Goal: Task Accomplishment & Management: Complete application form

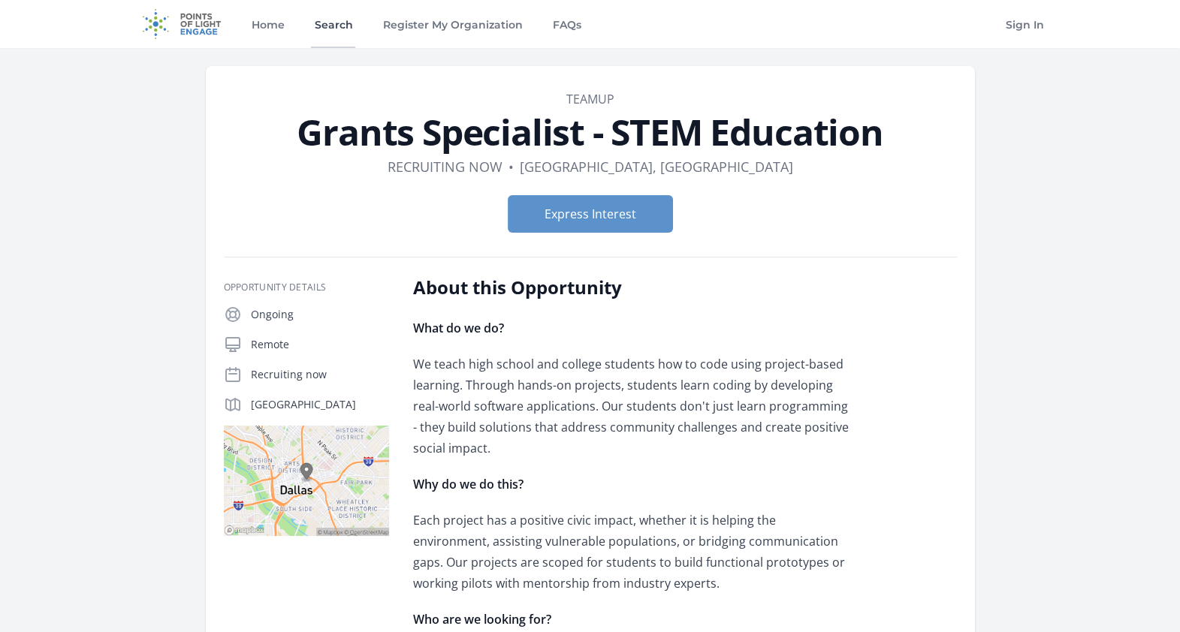
click at [311, 23] on link "Search" at bounding box center [333, 24] width 44 height 48
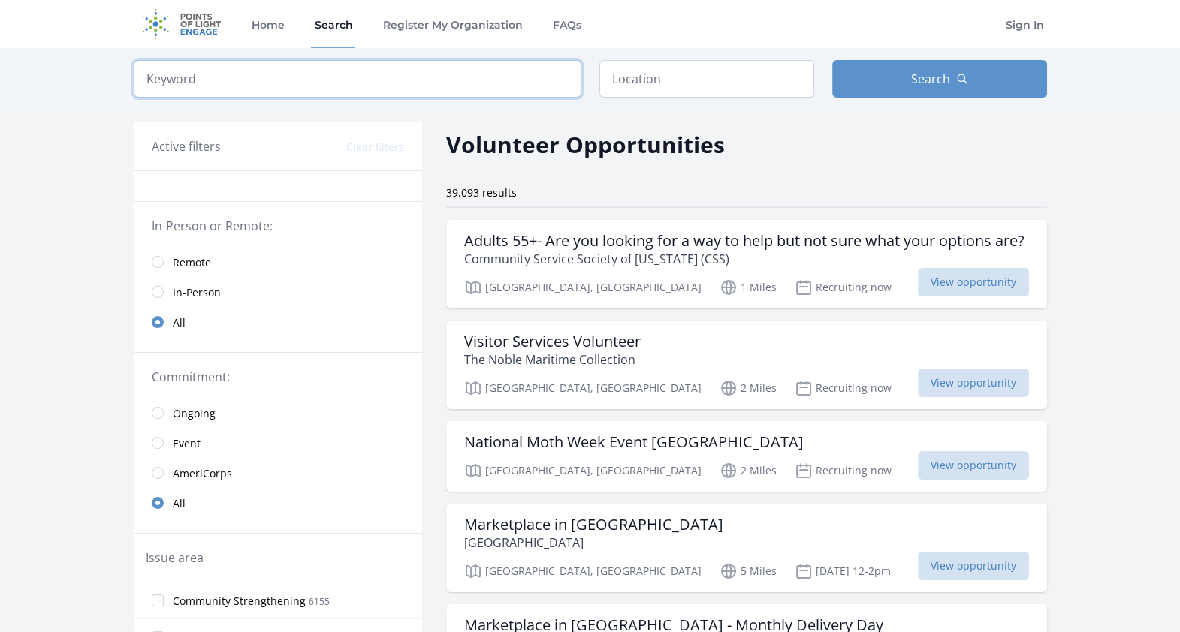
click at [360, 68] on input "search" at bounding box center [358, 79] width 448 height 38
type input "editor"
click button "submit" at bounding box center [0, 0] width 0 height 0
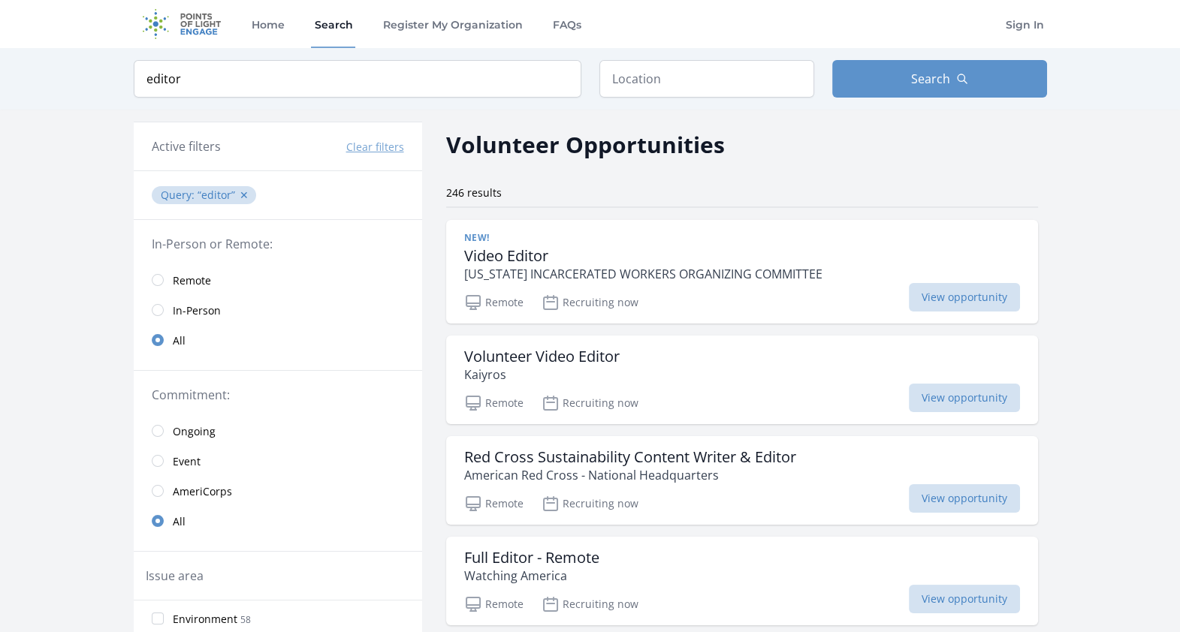
click at [188, 280] on span "Remote" at bounding box center [192, 280] width 38 height 15
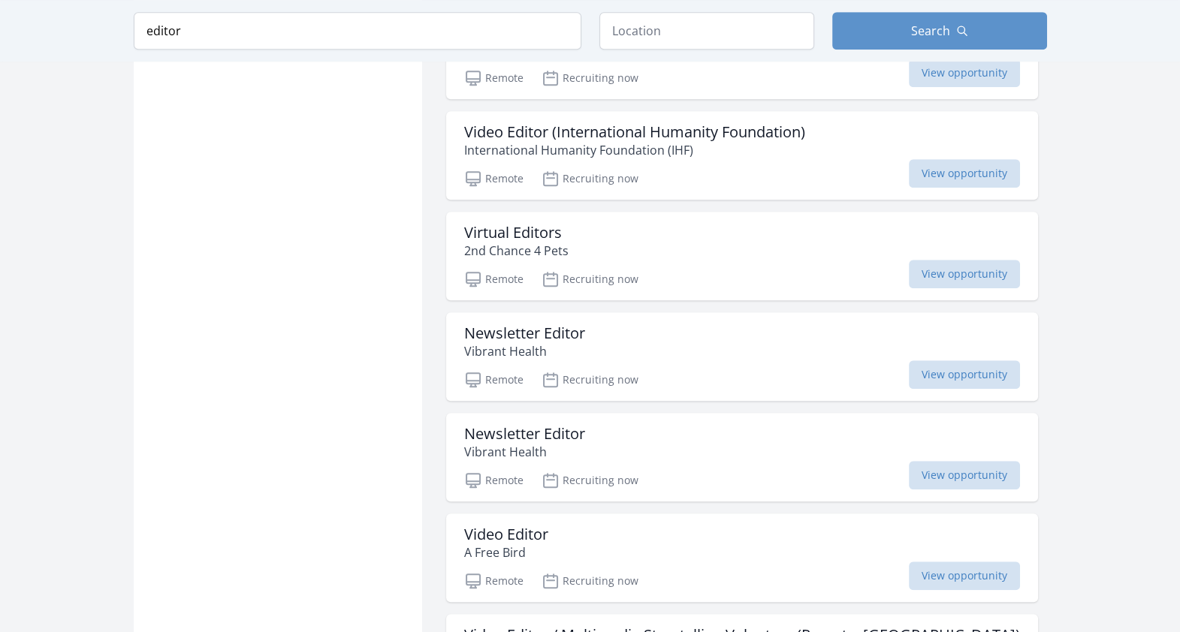
scroll to position [1307, 0]
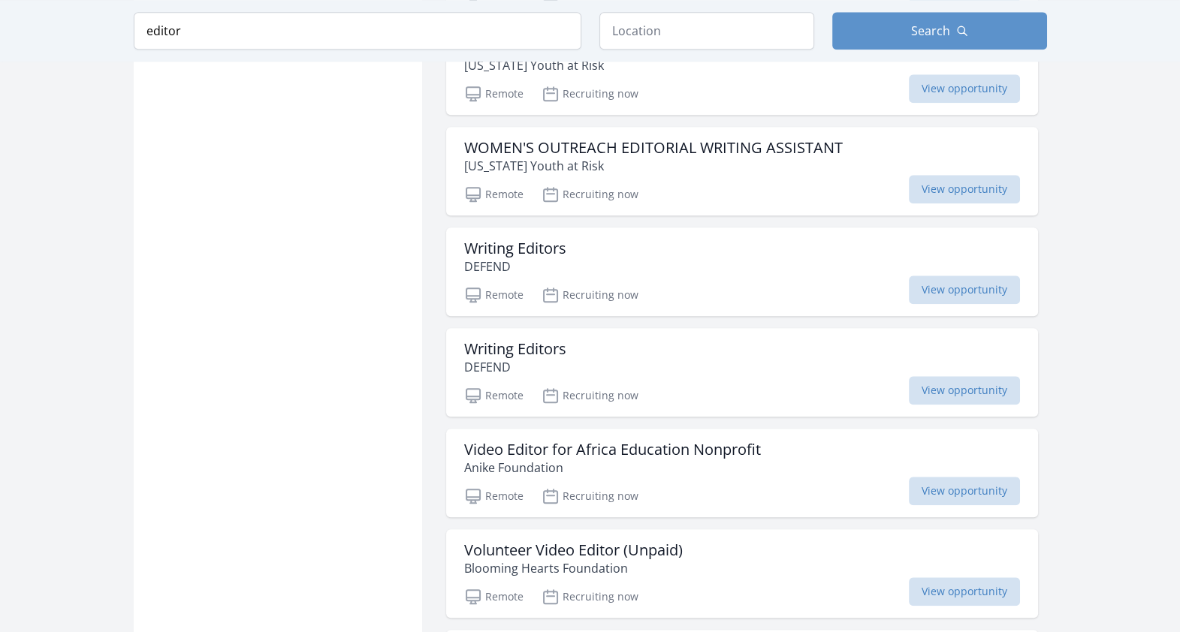
scroll to position [1939, 0]
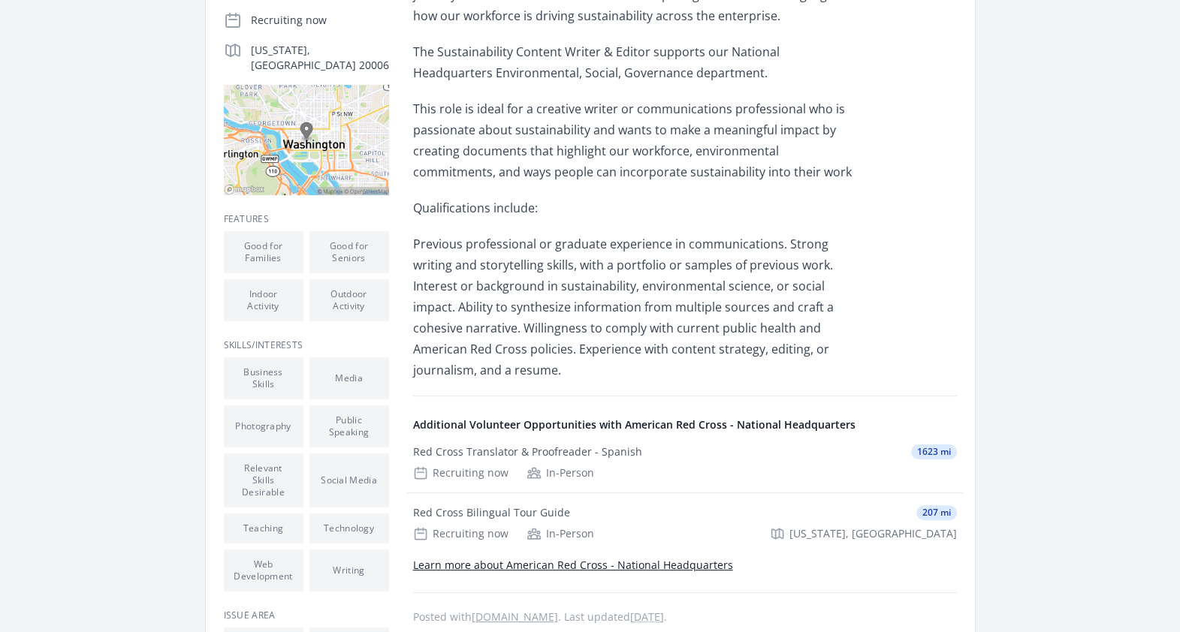
scroll to position [206, 0]
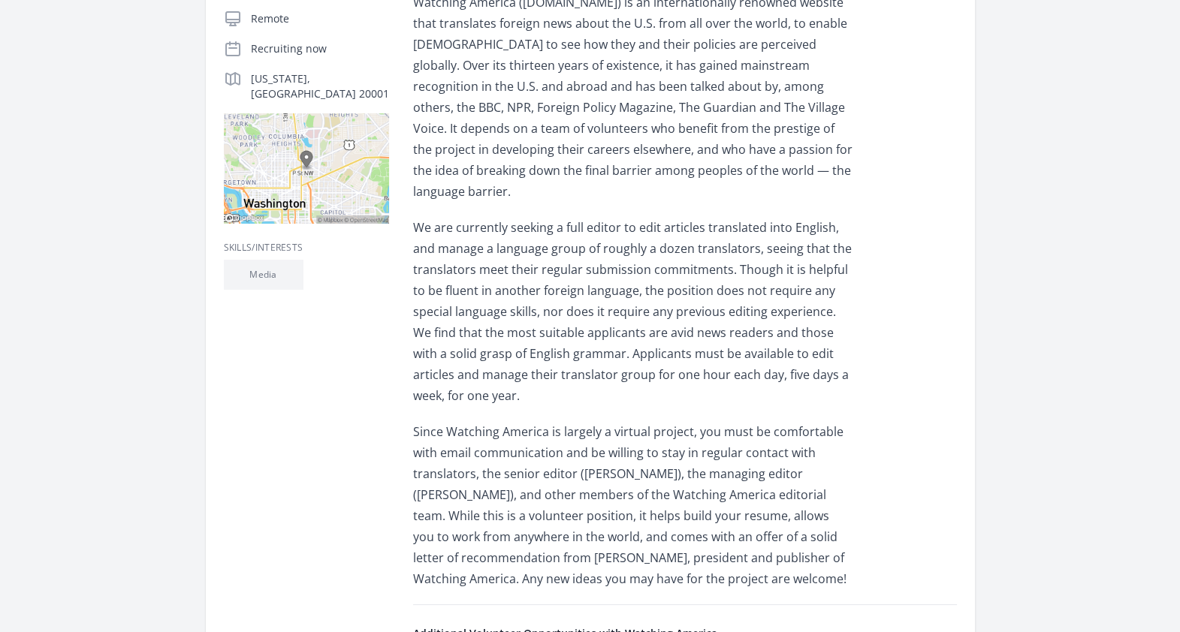
scroll to position [350, 0]
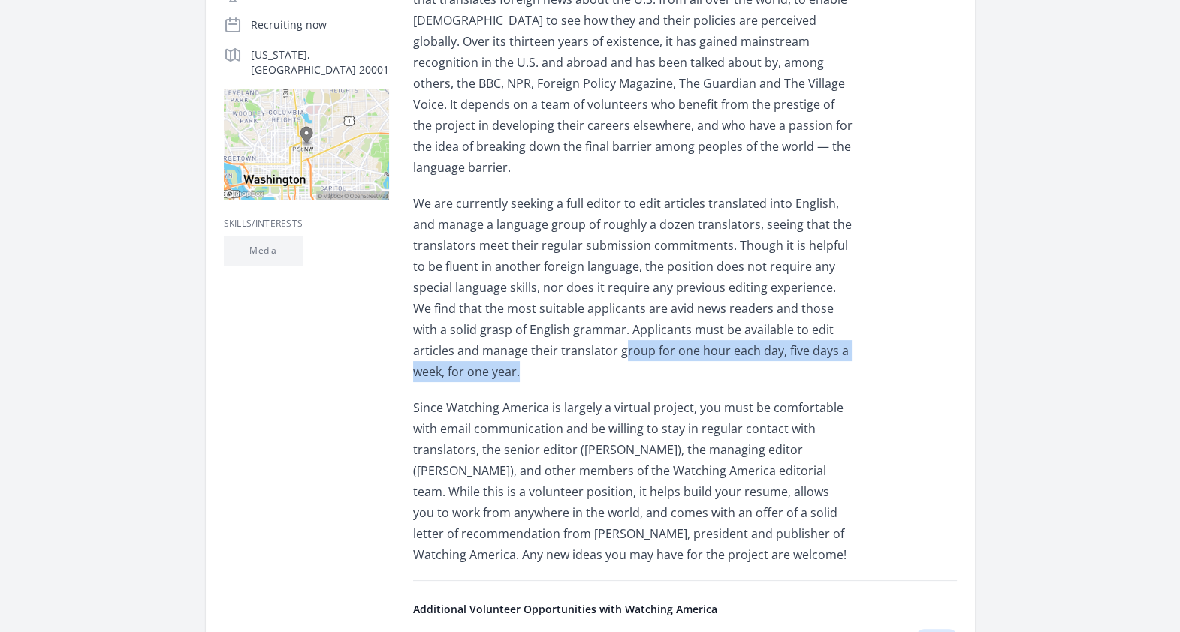
drag, startPoint x: 576, startPoint y: 324, endPoint x: 647, endPoint y: 344, distance: 74.0
click at [647, 342] on p "We are currently seeking a full editor to edit articles translated into English…" at bounding box center [632, 287] width 439 height 189
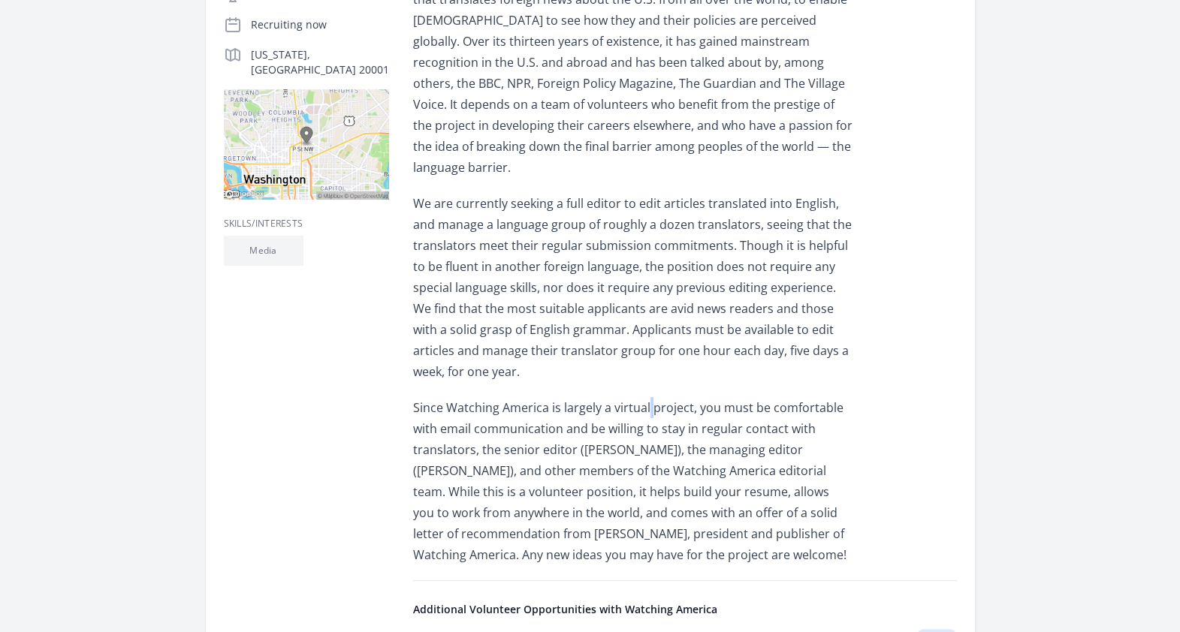
drag, startPoint x: 647, startPoint y: 344, endPoint x: 649, endPoint y: 375, distance: 31.6
click at [649, 375] on div "Watching America (WatchingAmerica.com) is an internationally renowned website t…" at bounding box center [632, 267] width 439 height 598
click at [616, 351] on p "We are currently seeking a full editor to edit articles translated into English…" at bounding box center [632, 287] width 439 height 189
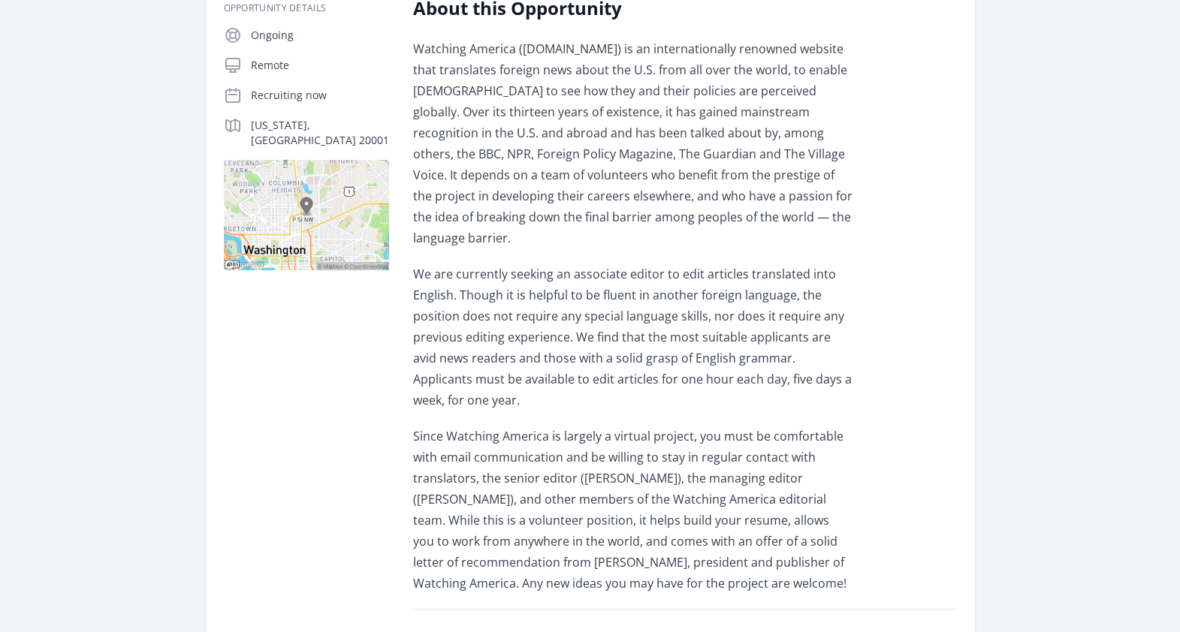
scroll to position [320, 0]
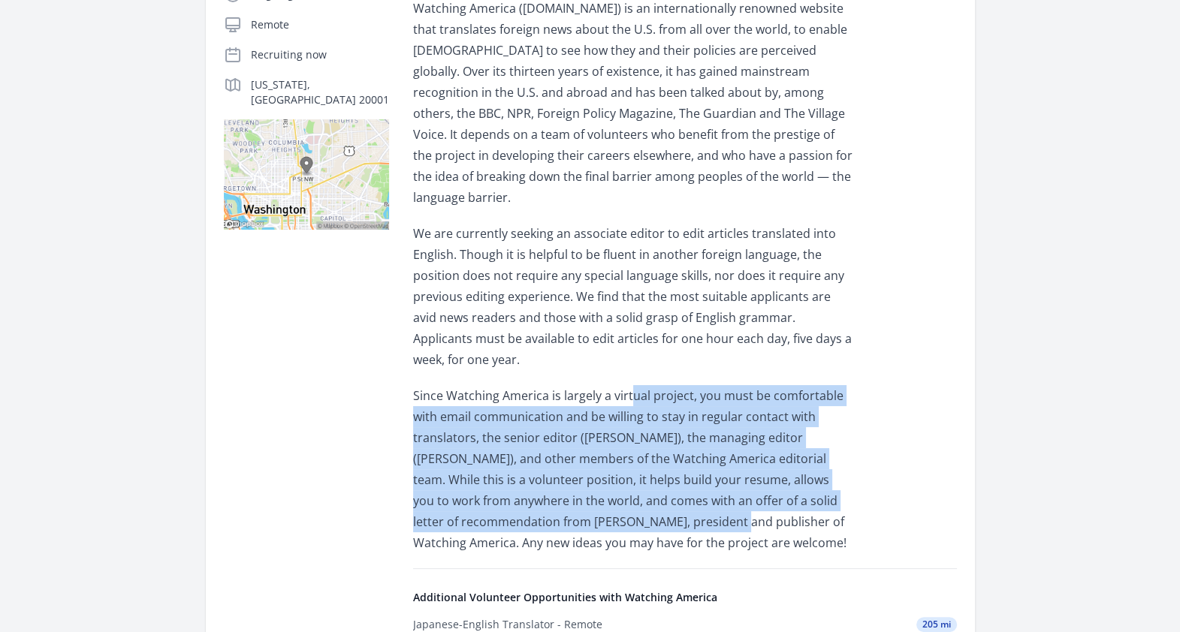
drag, startPoint x: 631, startPoint y: 372, endPoint x: 656, endPoint y: 507, distance: 136.7
click at [656, 507] on p "Since Watching America is largely a virtual project, you must be comfortable wi…" at bounding box center [632, 469] width 439 height 168
drag, startPoint x: 656, startPoint y: 507, endPoint x: 563, endPoint y: 499, distance: 92.7
click at [563, 499] on p "Since Watching America is largely a virtual project, you must be comfortable wi…" at bounding box center [632, 469] width 439 height 168
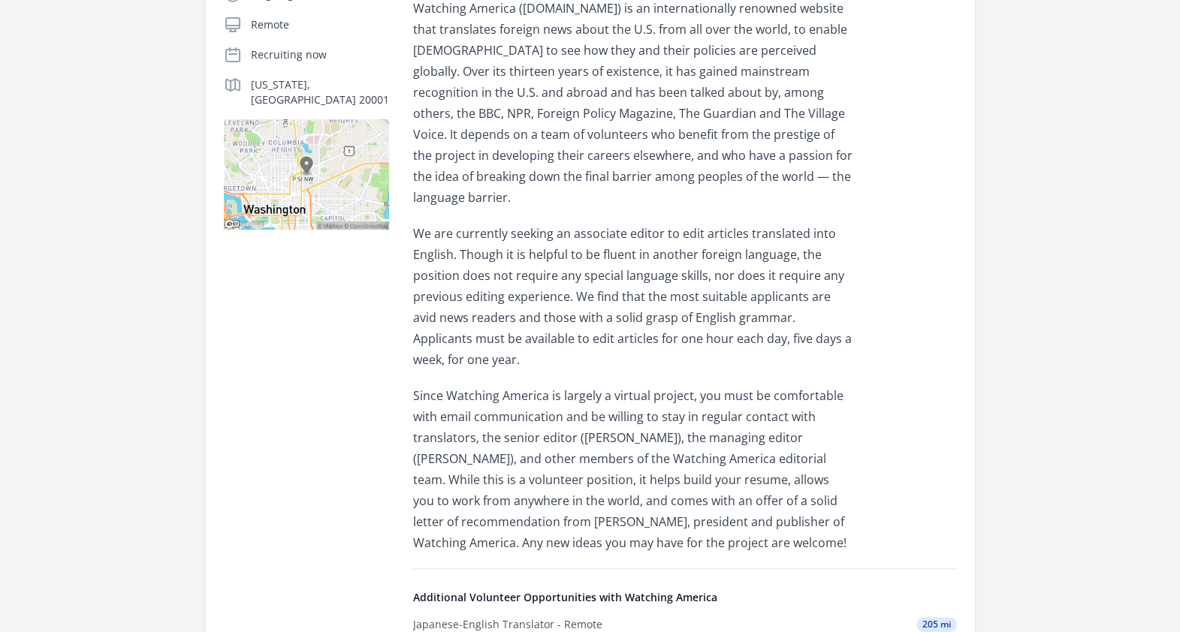
click at [1006, 342] on div "Organization Watching America Associate Editor - Remote Duration Recruiting now…" at bounding box center [590, 372] width 913 height 1289
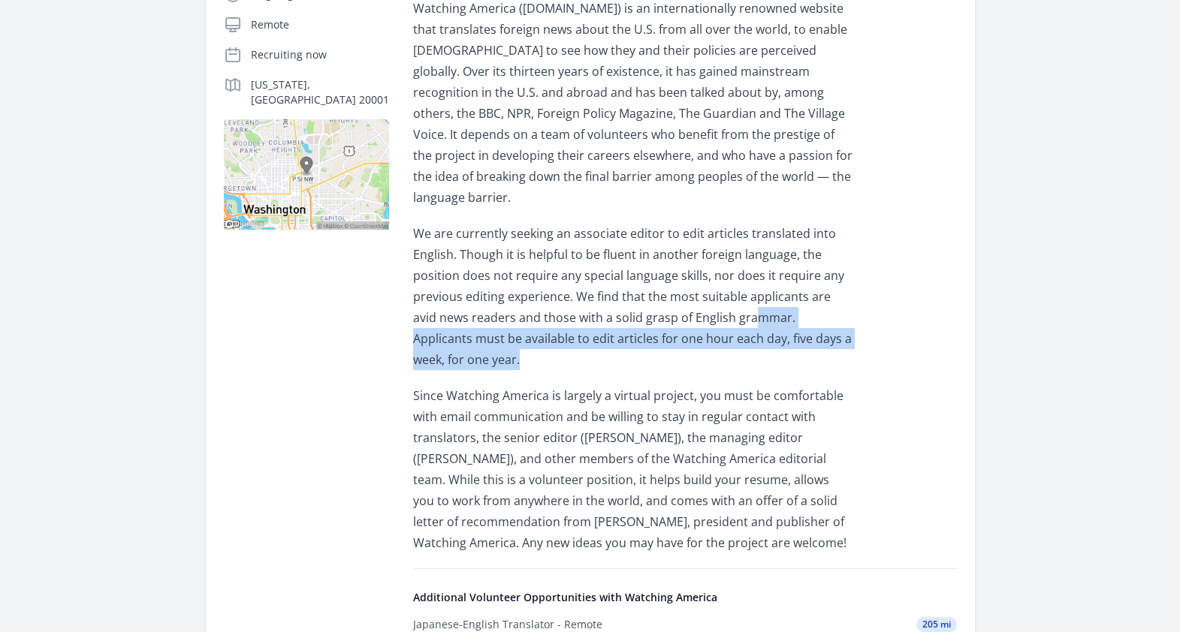
drag, startPoint x: 747, startPoint y: 291, endPoint x: 627, endPoint y: 328, distance: 125.9
click at [627, 328] on p "We are currently seeking an associate editor to edit articles translated into E…" at bounding box center [632, 296] width 439 height 147
drag, startPoint x: 627, startPoint y: 328, endPoint x: 546, endPoint y: 336, distance: 81.4
click at [546, 336] on p "We are currently seeking an associate editor to edit articles translated into E…" at bounding box center [632, 296] width 439 height 147
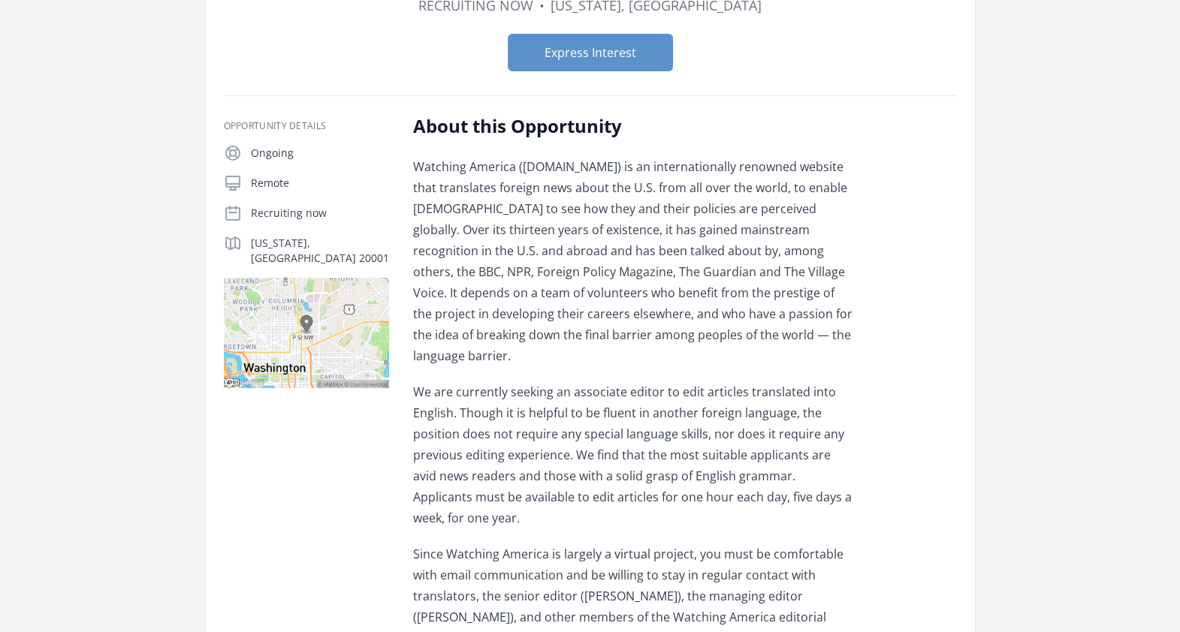
scroll to position [0, 0]
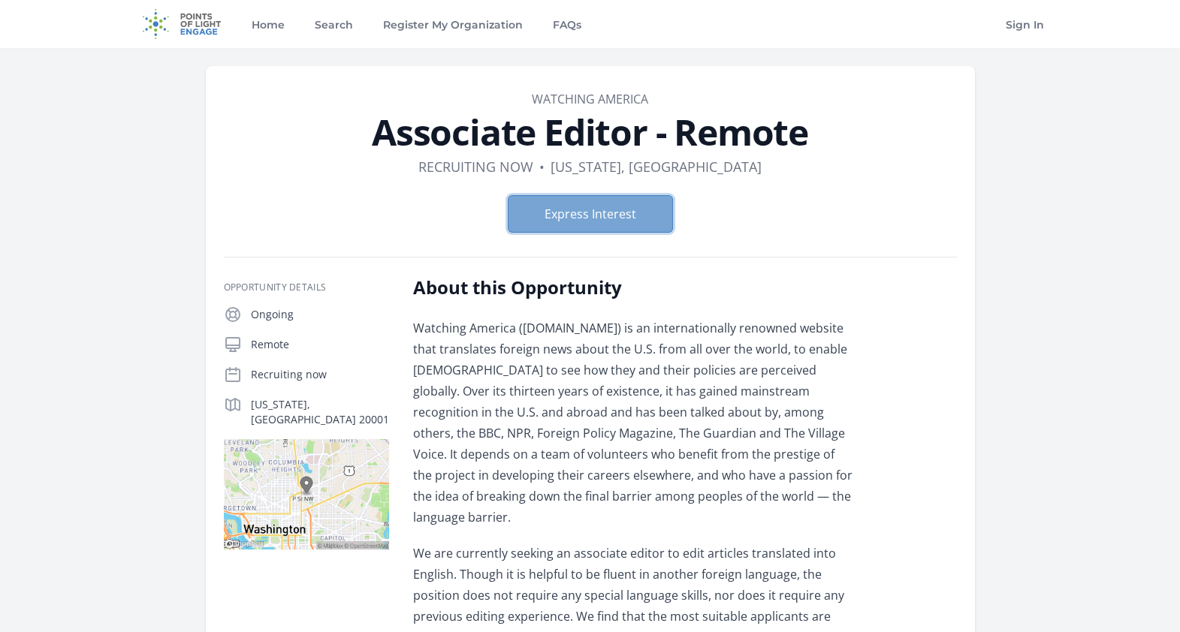
click at [596, 222] on button "Express Interest" at bounding box center [590, 214] width 165 height 38
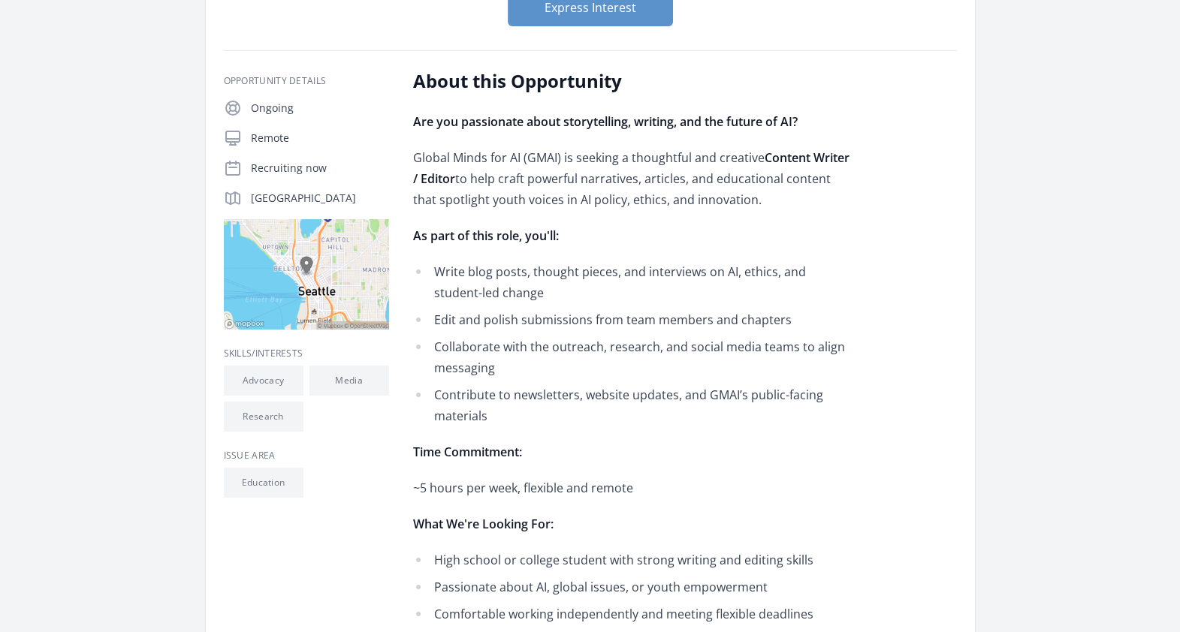
scroll to position [203, 0]
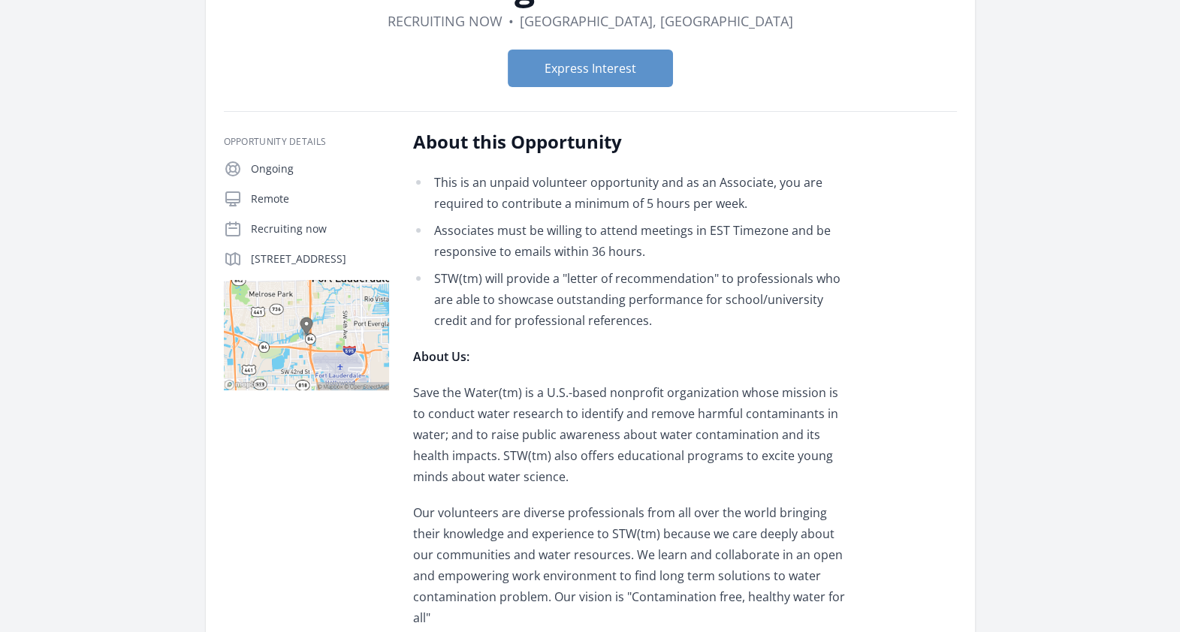
scroll to position [138, 0]
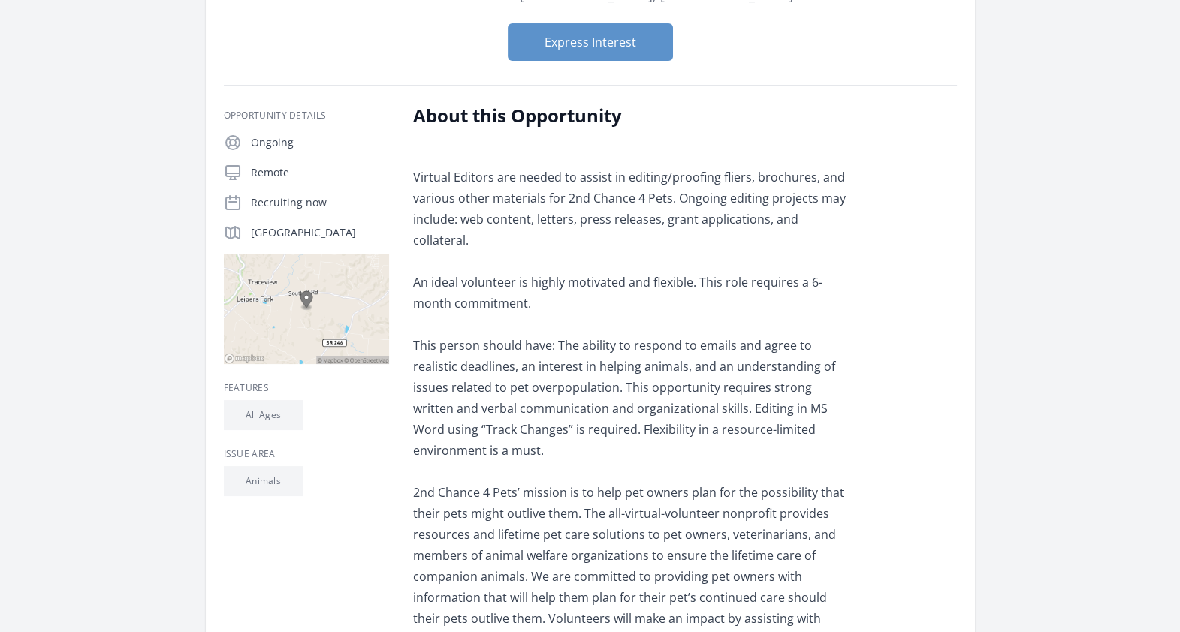
scroll to position [158, 0]
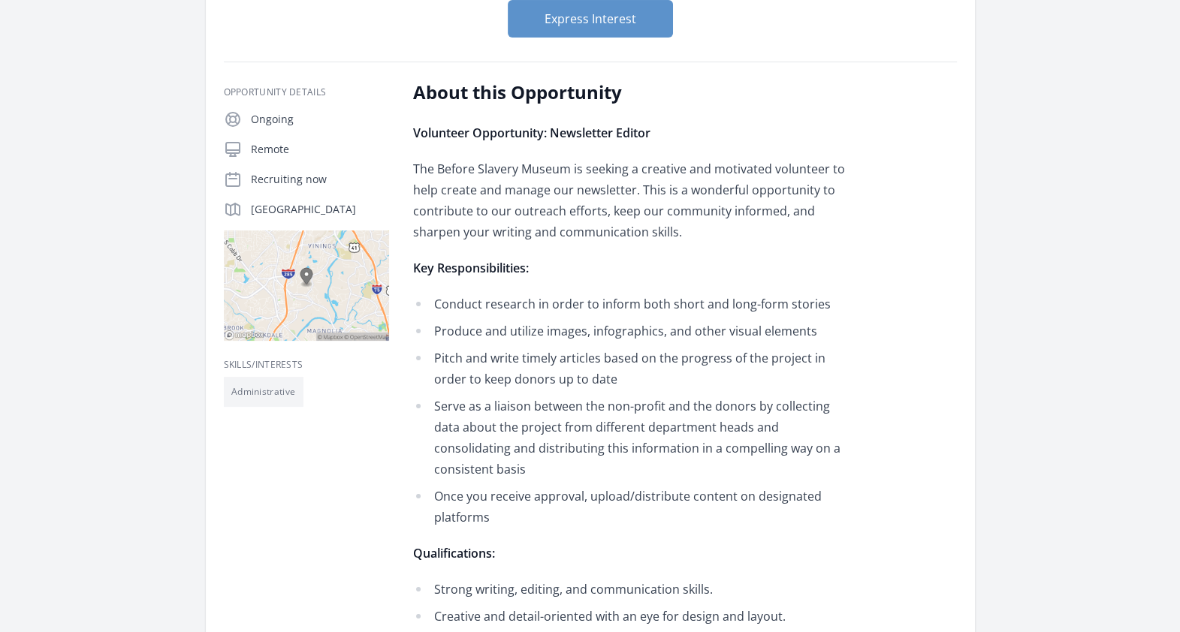
scroll to position [191, 0]
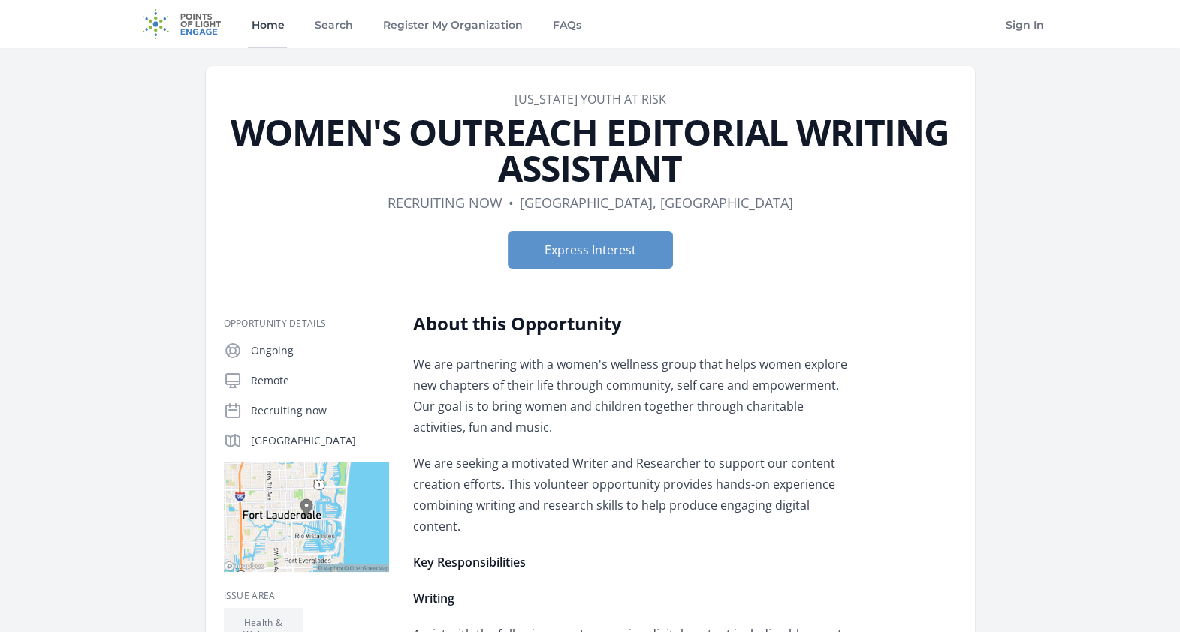
click at [270, 30] on link "Home" at bounding box center [267, 24] width 39 height 48
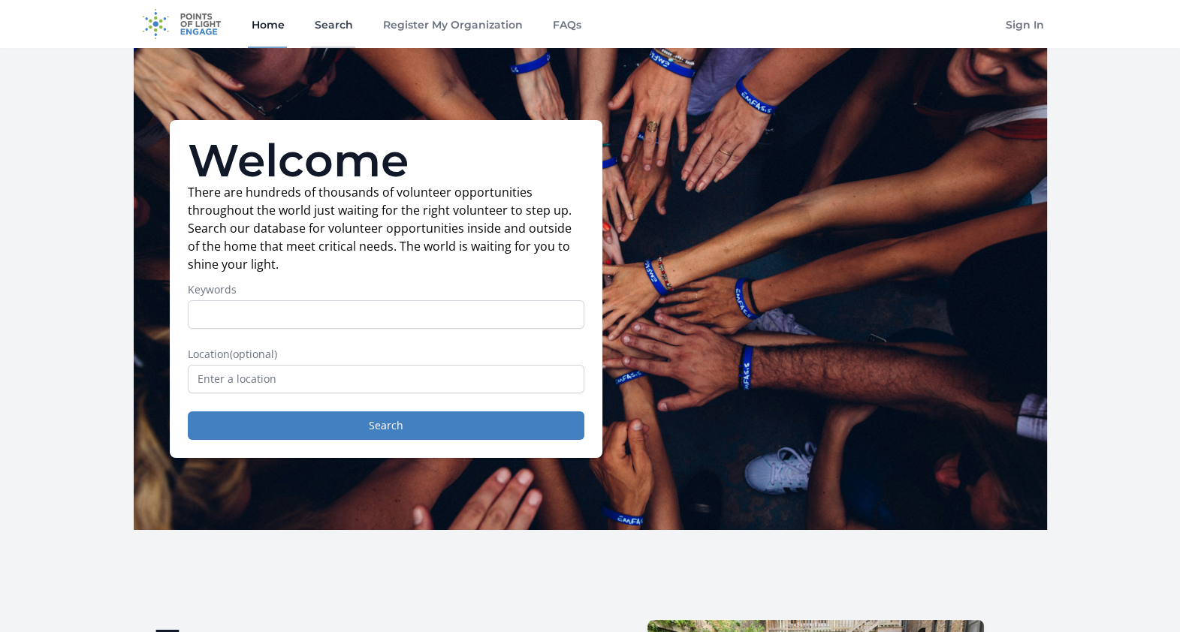
click at [349, 20] on link "Search" at bounding box center [333, 24] width 44 height 48
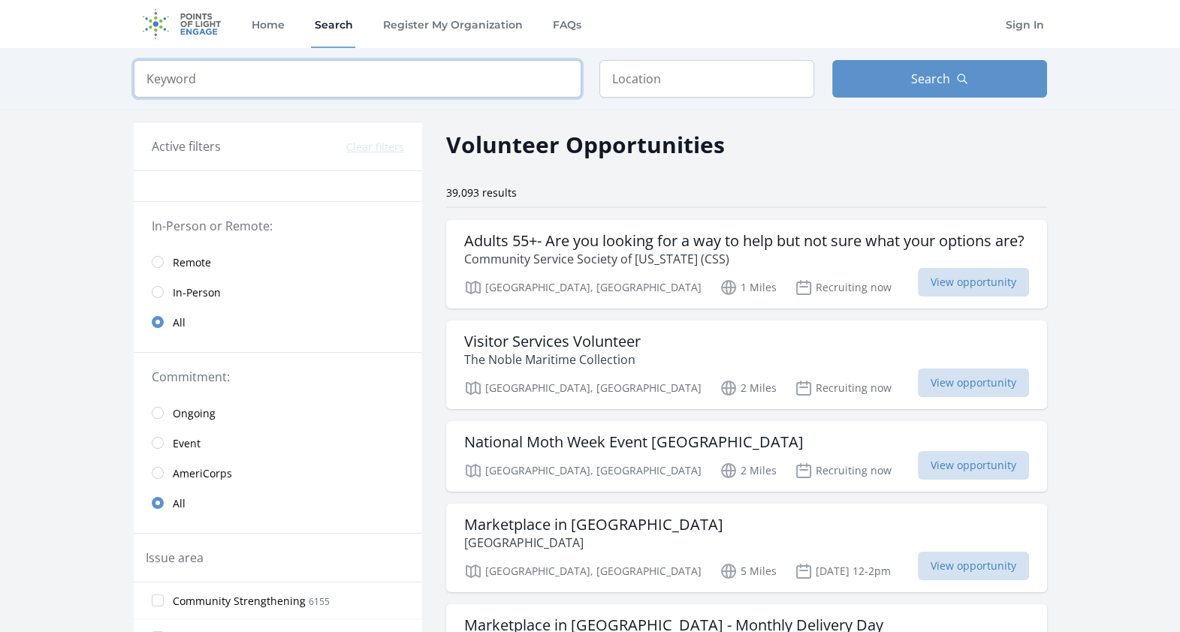
click at [351, 78] on input "search" at bounding box center [358, 79] width 448 height 38
type input "editor"
click button "submit" at bounding box center [0, 0] width 0 height 0
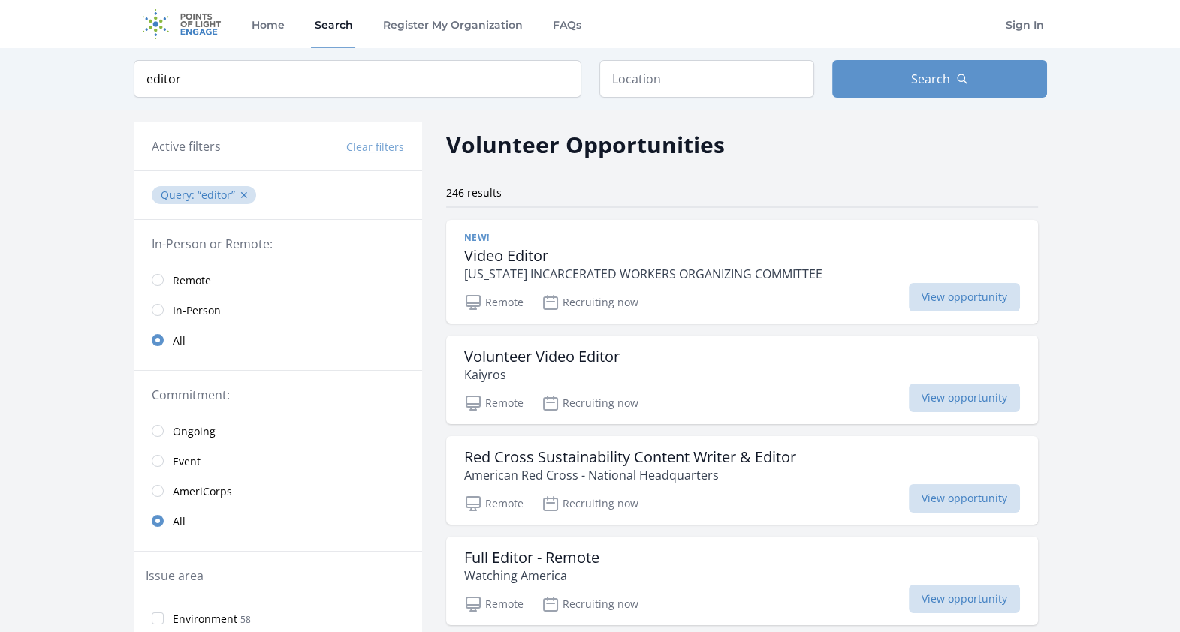
click at [209, 271] on span "Remote" at bounding box center [192, 280] width 38 height 18
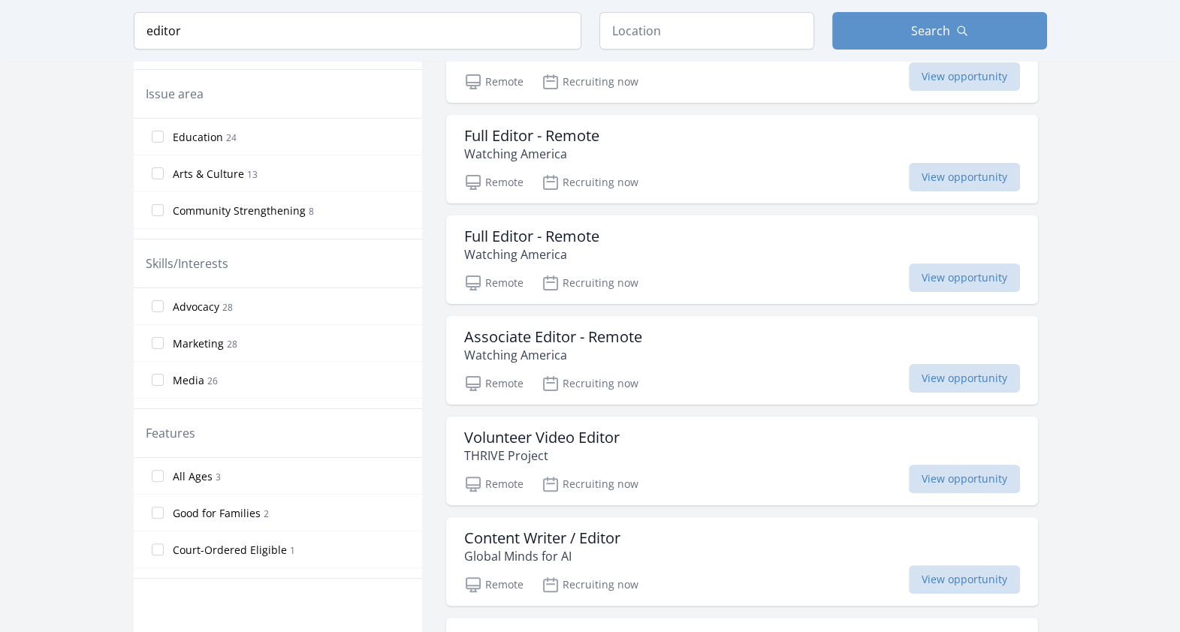
scroll to position [879, 0]
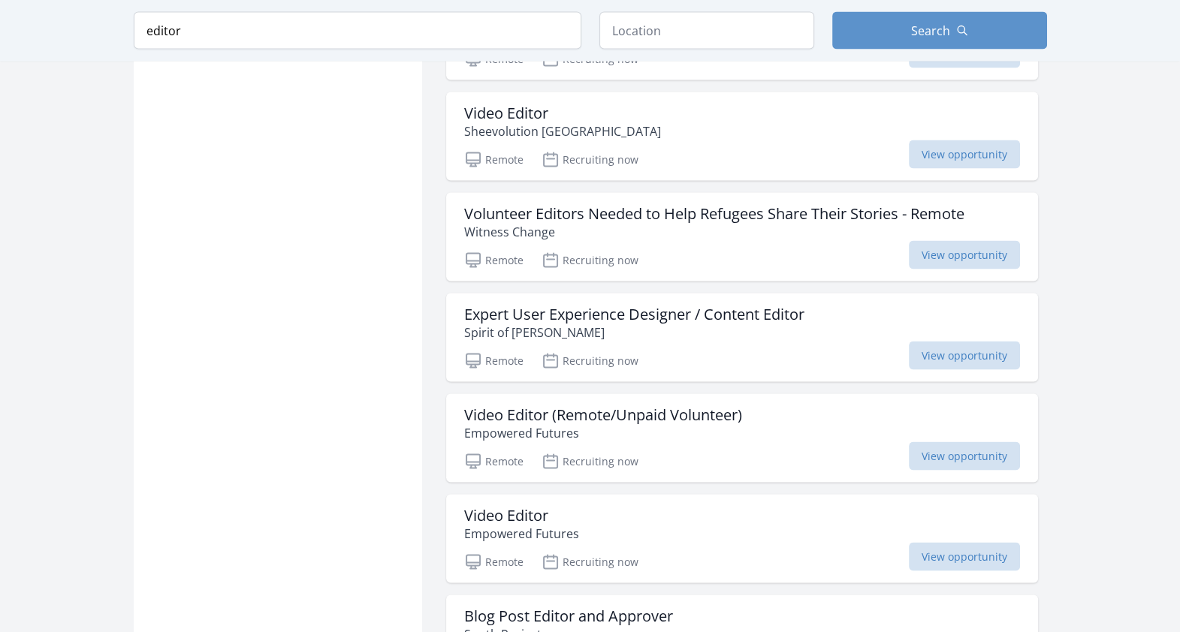
scroll to position [3618, 0]
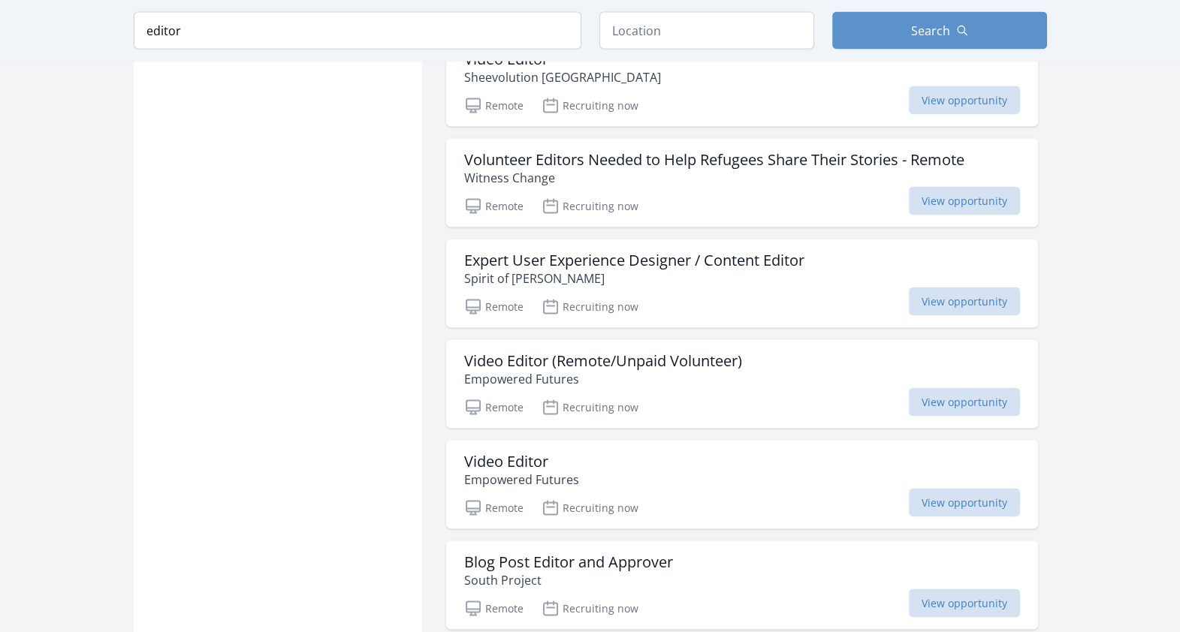
drag, startPoint x: 648, startPoint y: 355, endPoint x: 339, endPoint y: 342, distance: 309.6
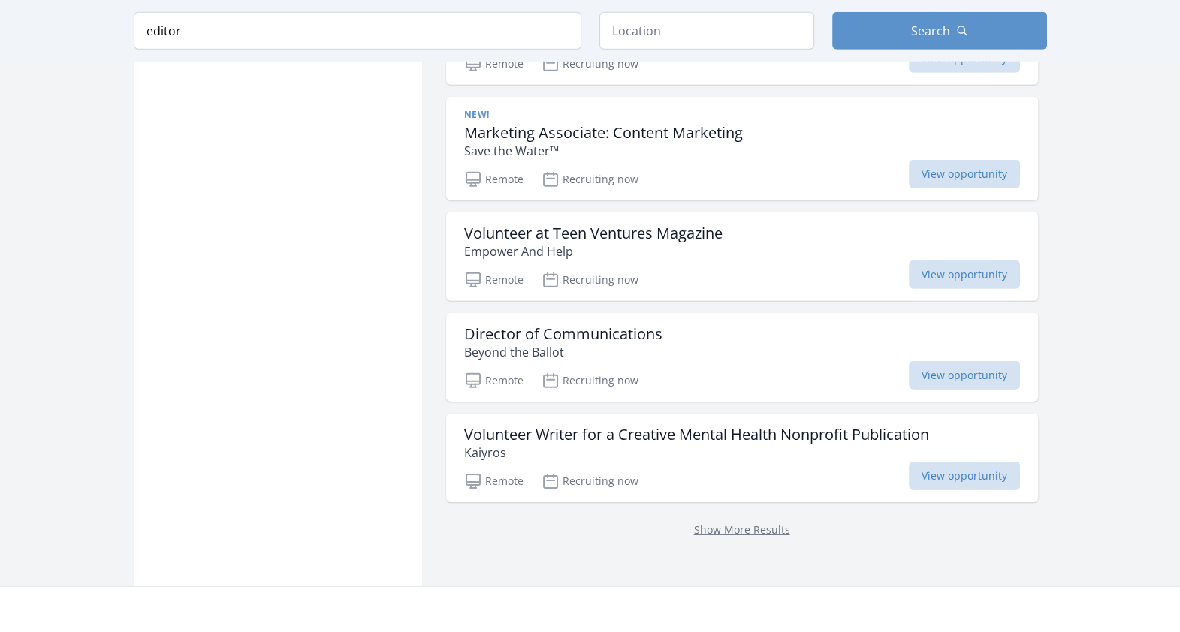
scroll to position [5873, 0]
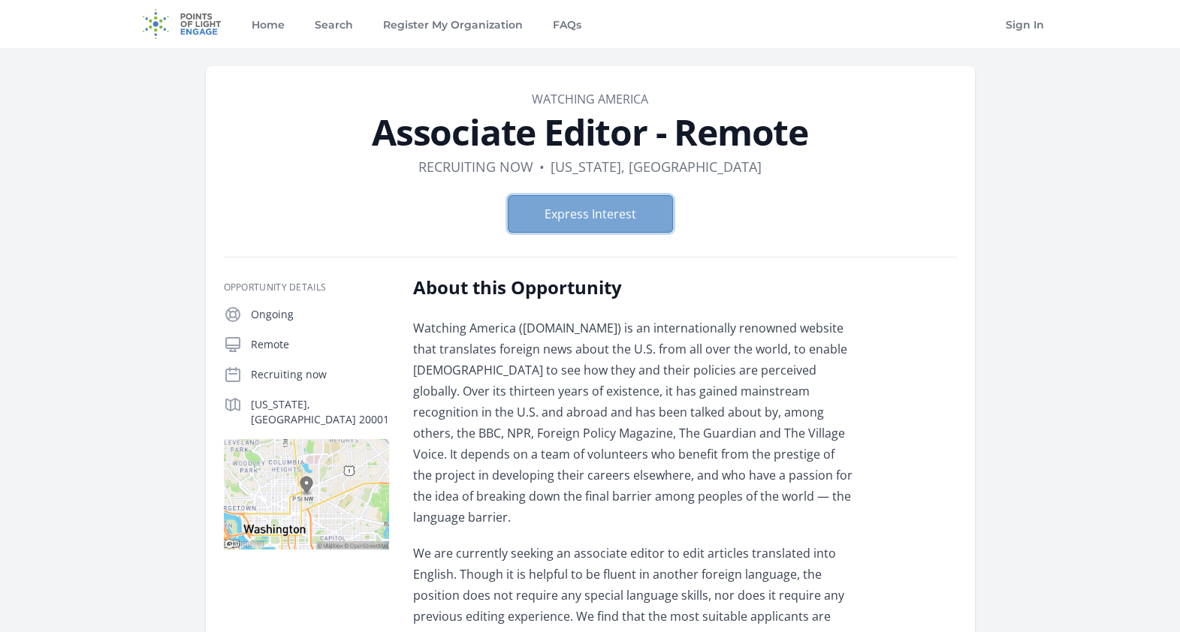
click at [574, 210] on button "Express Interest" at bounding box center [590, 214] width 165 height 38
click at [885, 227] on form "Express Interest" at bounding box center [590, 214] width 733 height 38
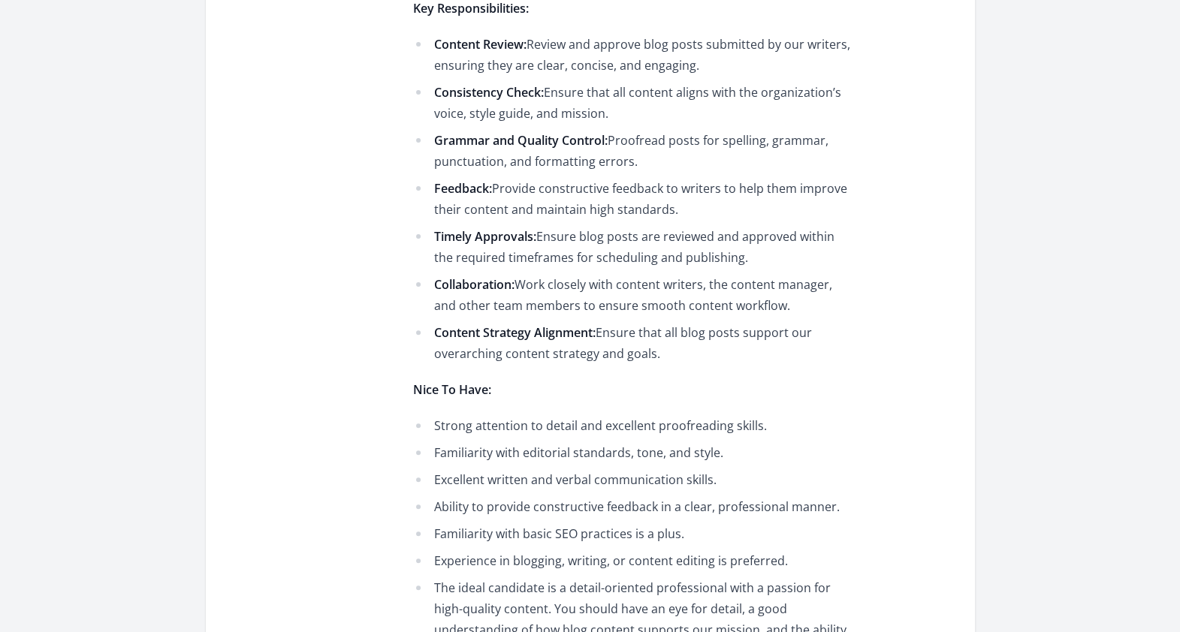
scroll to position [627, 0]
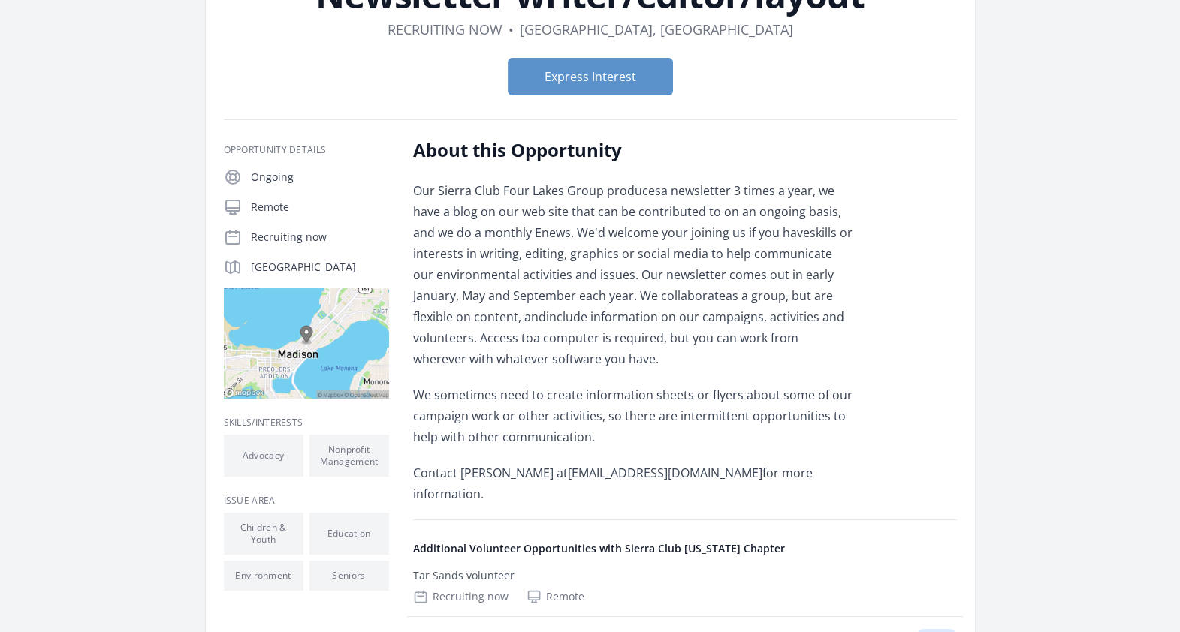
scroll to position [148, 0]
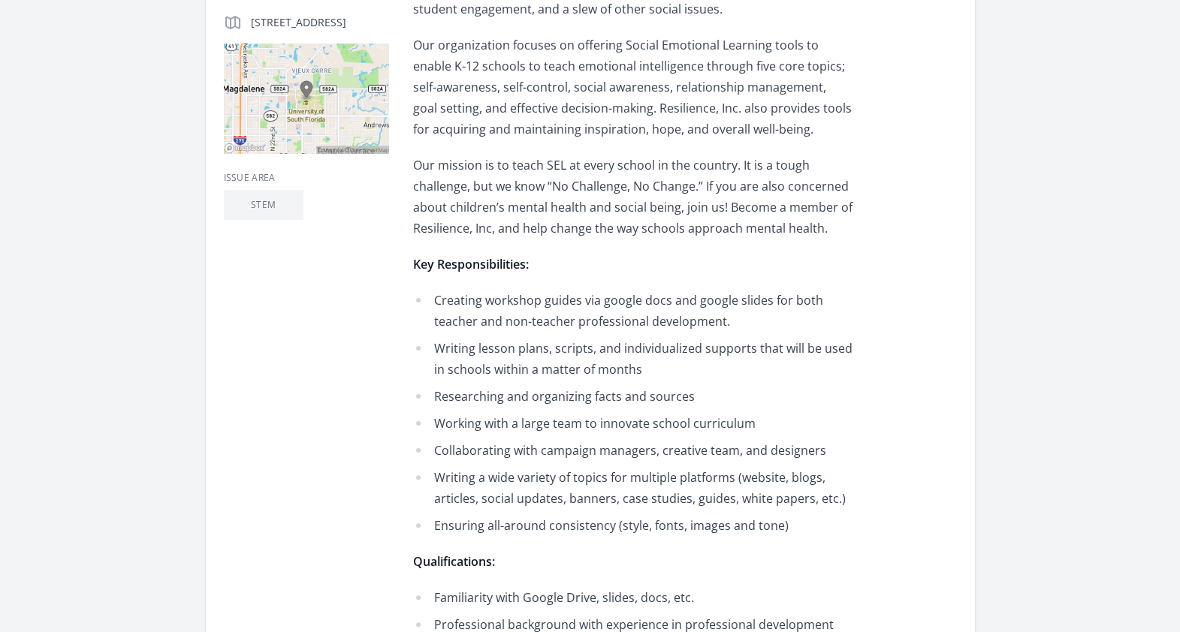
scroll to position [394, 0]
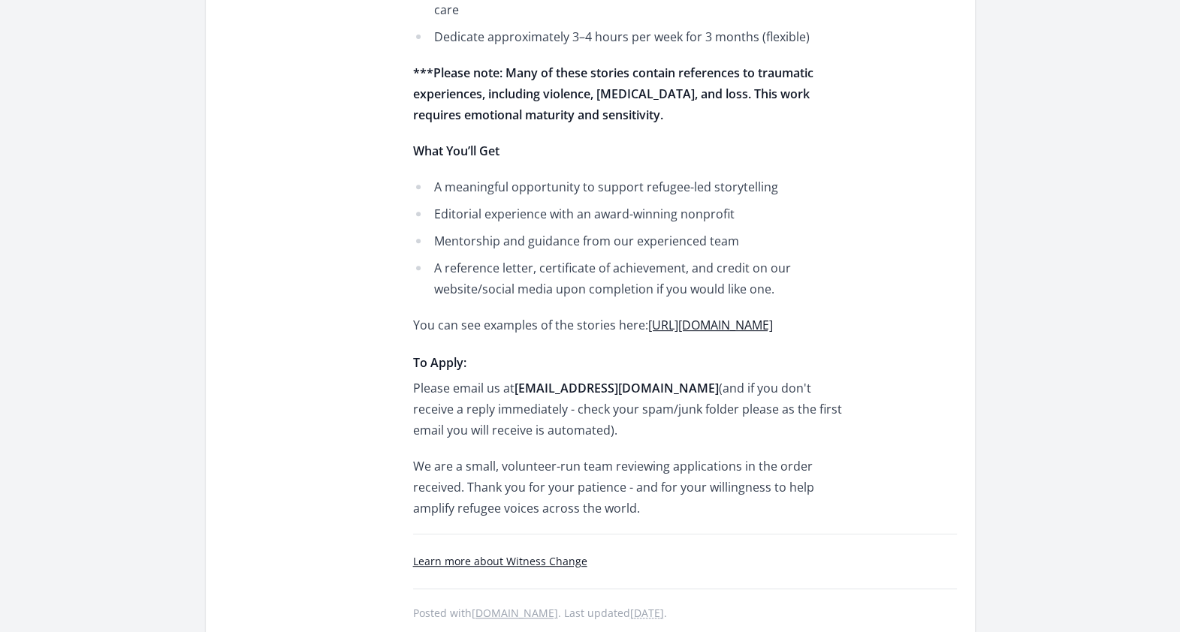
scroll to position [740, 0]
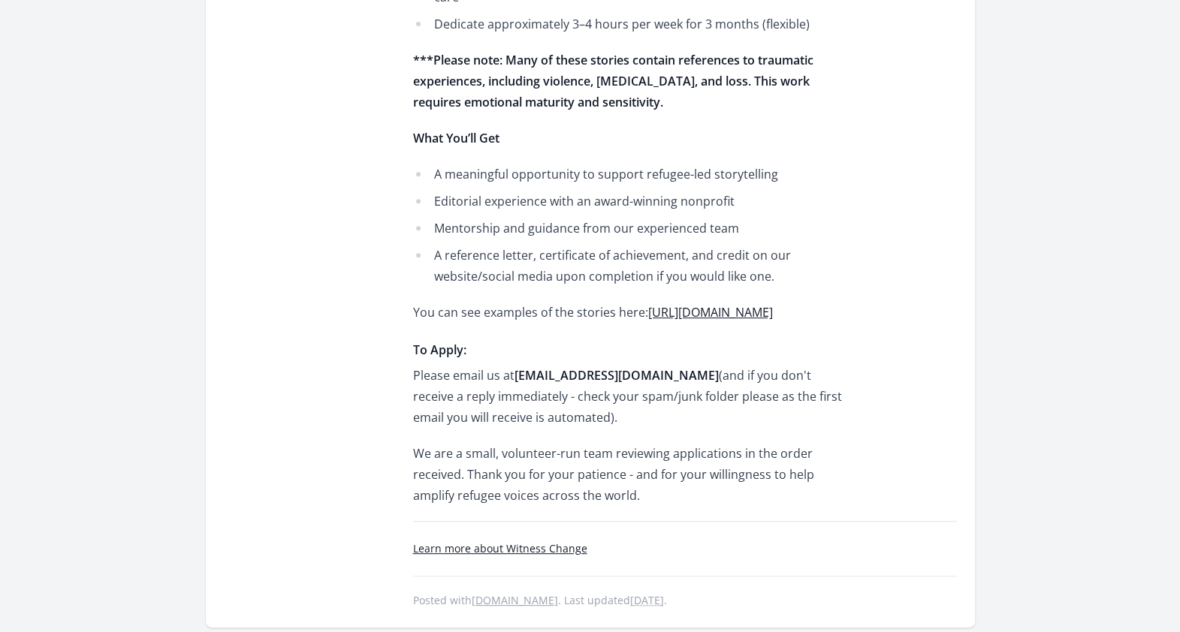
click at [773, 304] on link "[URL][DOMAIN_NAME]" at bounding box center [710, 312] width 125 height 17
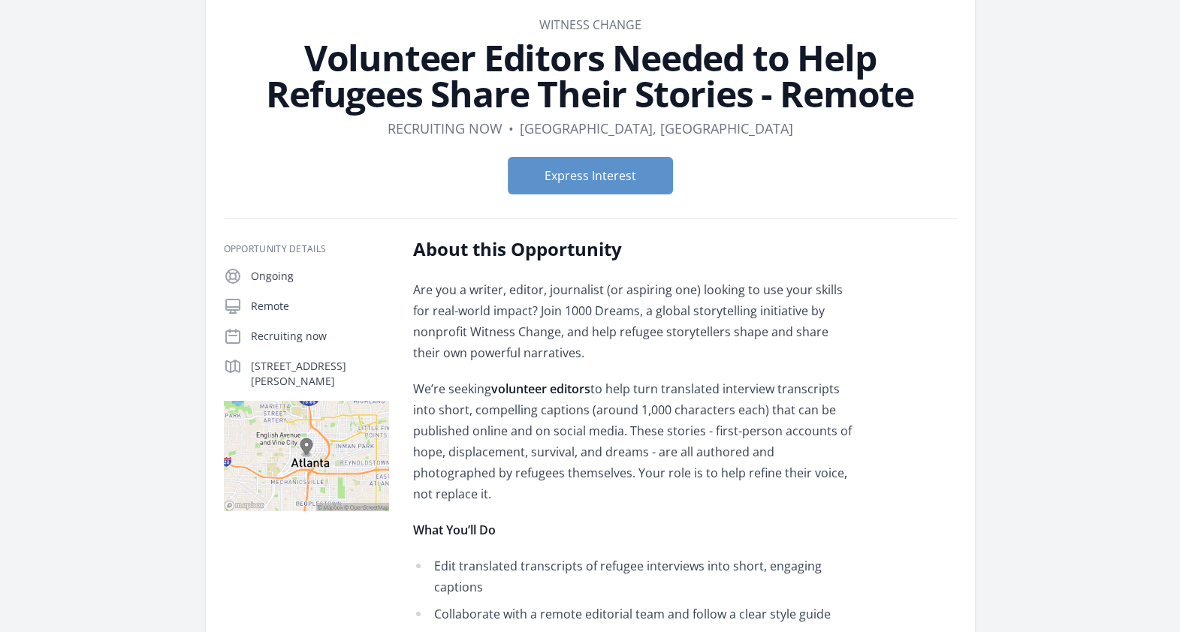
scroll to position [68, 0]
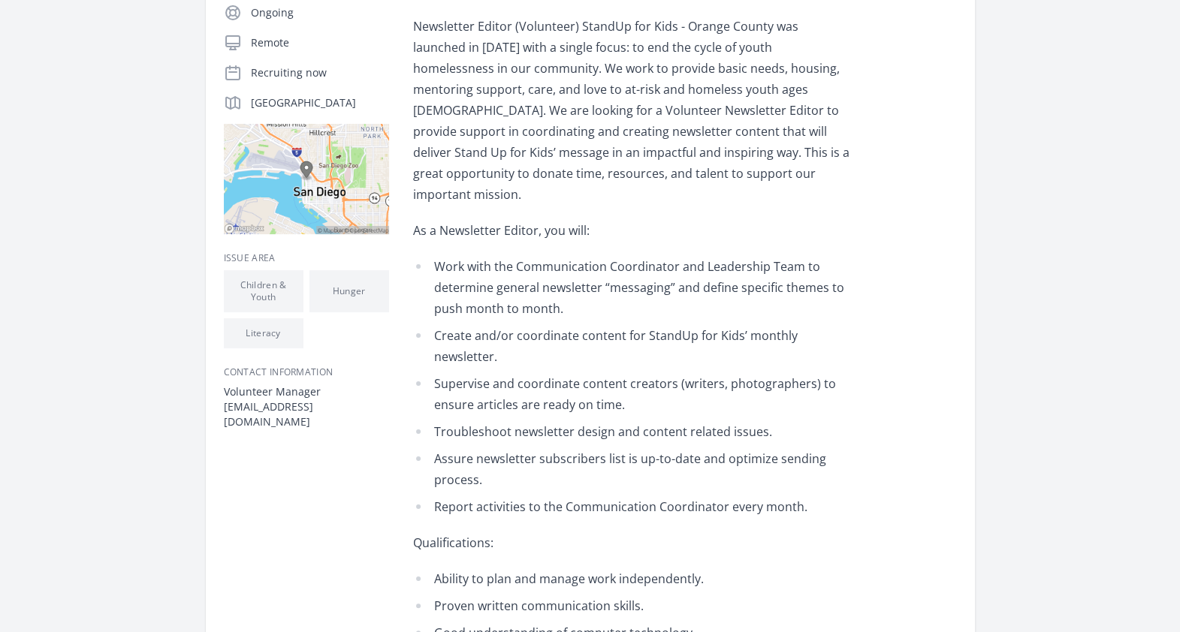
scroll to position [314, 0]
